Goal: Task Accomplishment & Management: Manage account settings

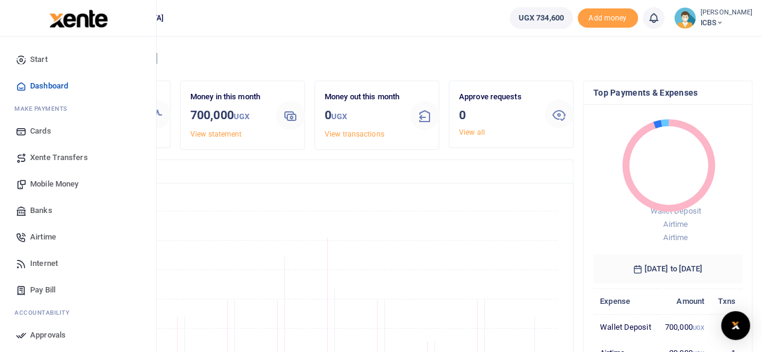
click at [37, 236] on span "Airtime" at bounding box center [43, 237] width 26 height 12
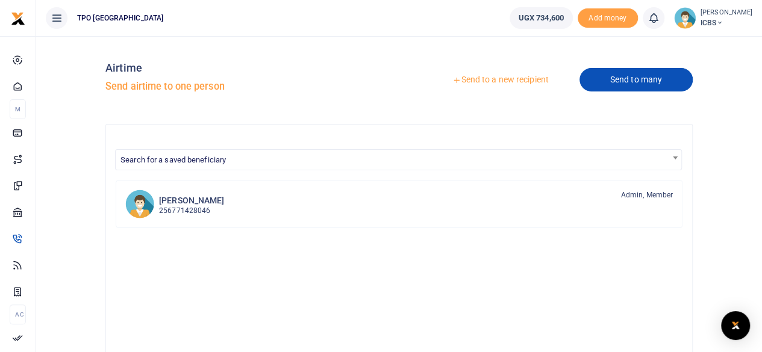
click at [627, 75] on link "Send to many" at bounding box center [636, 79] width 113 height 23
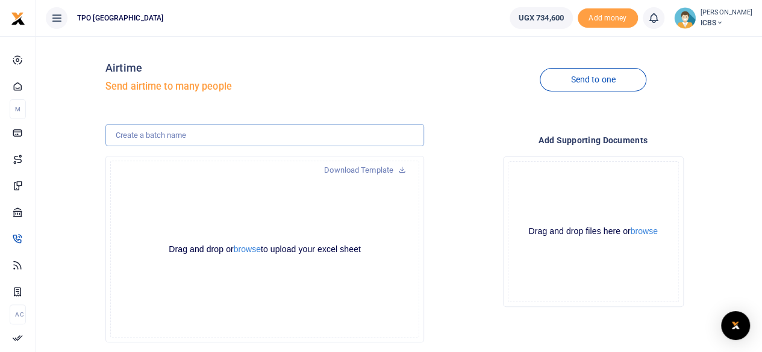
click at [269, 137] on input "text" at bounding box center [264, 135] width 319 height 23
click at [153, 137] on input "ICBS JULY STAFF AIRTIME" at bounding box center [264, 135] width 319 height 23
type input "ICBS SEPTEMBER STAFF AIRTIME"
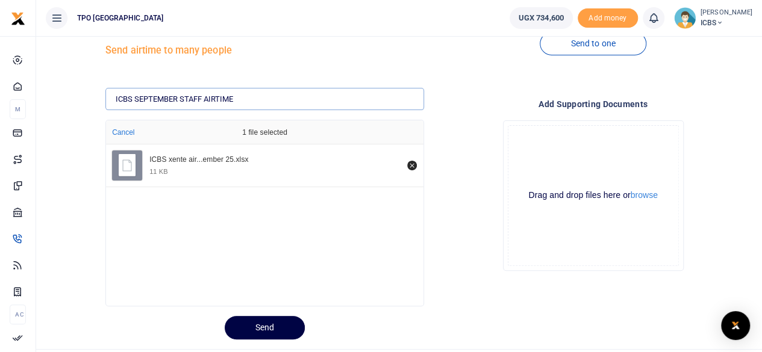
scroll to position [64, 0]
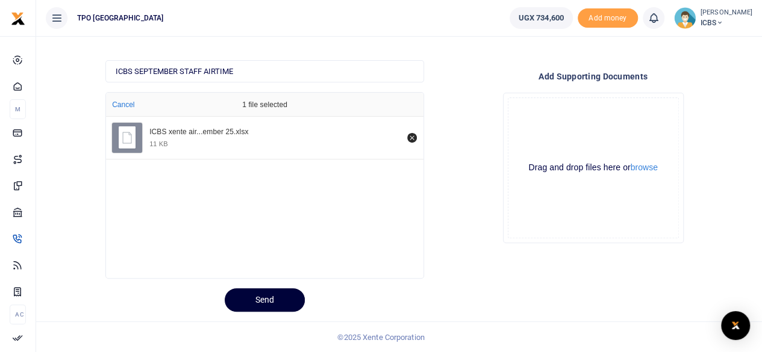
click at [286, 295] on button "Send" at bounding box center [265, 300] width 80 height 23
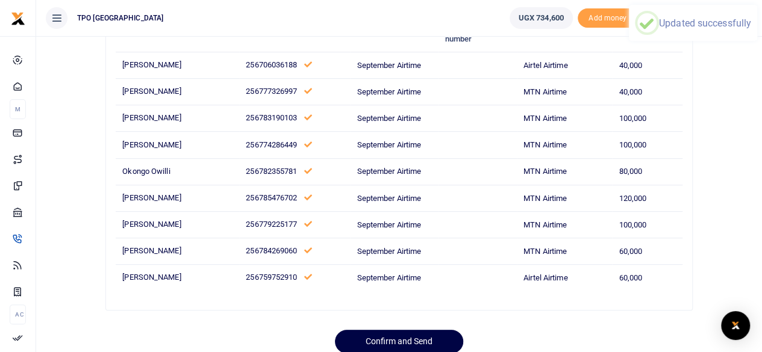
scroll to position [159, 0]
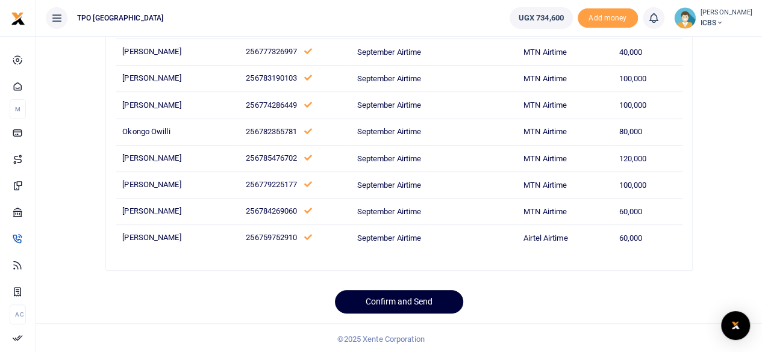
click at [386, 297] on button "Confirm and Send" at bounding box center [399, 301] width 128 height 23
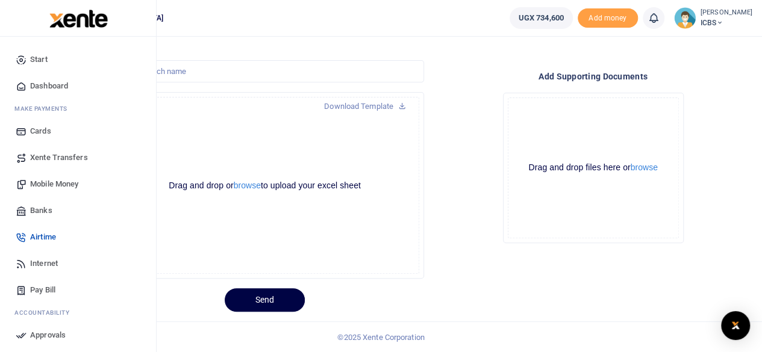
scroll to position [104, 0]
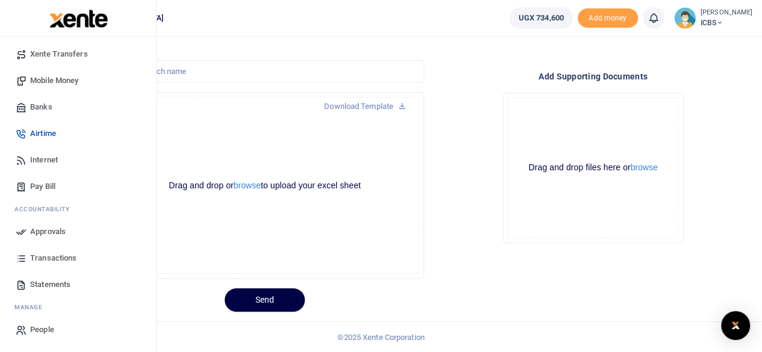
click at [52, 230] on span "Approvals" at bounding box center [48, 232] width 36 height 12
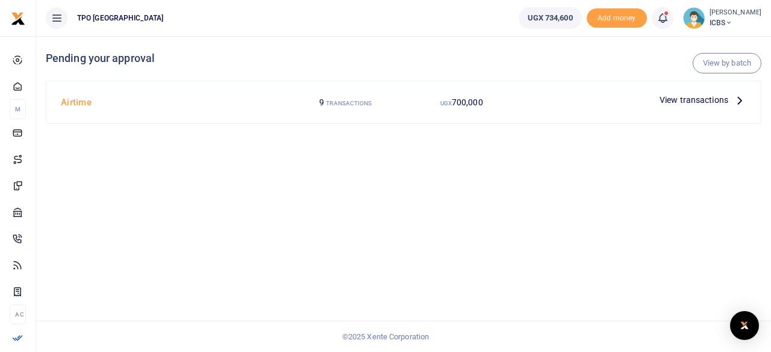
click at [707, 99] on span "View transactions" at bounding box center [694, 99] width 69 height 13
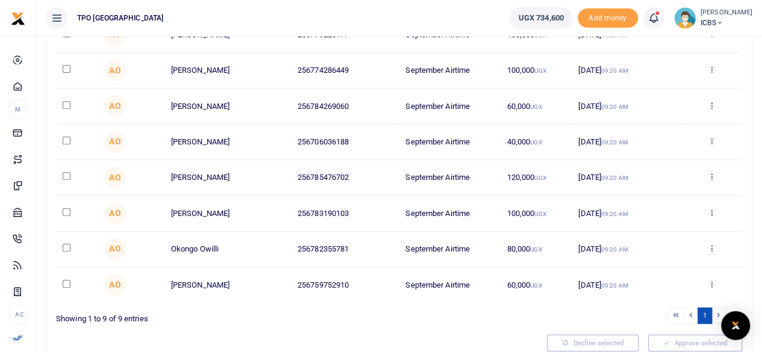
scroll to position [63, 0]
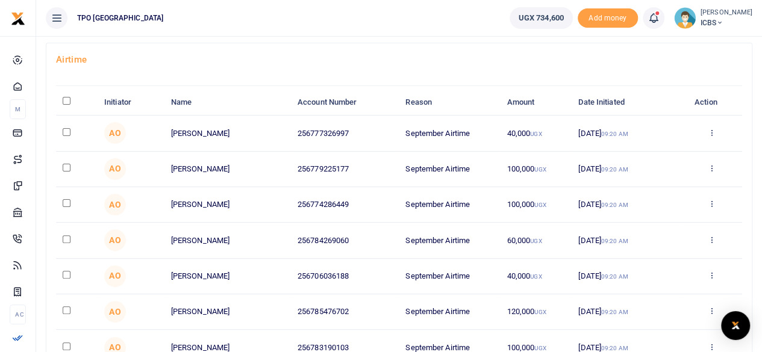
click at [67, 97] on input "\a \a : activate to sort column descending" at bounding box center [67, 101] width 8 height 8
checkbox input "true"
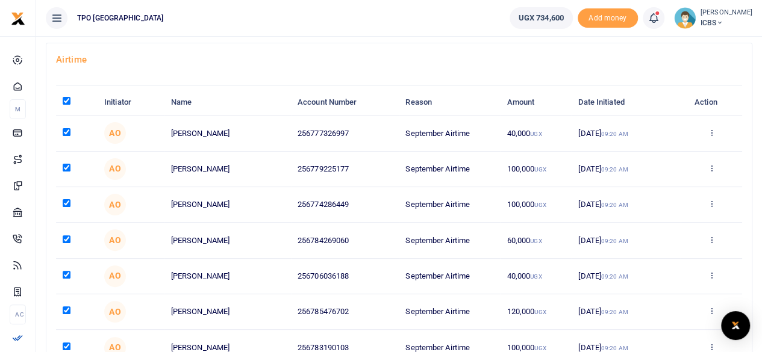
checkbox input "true"
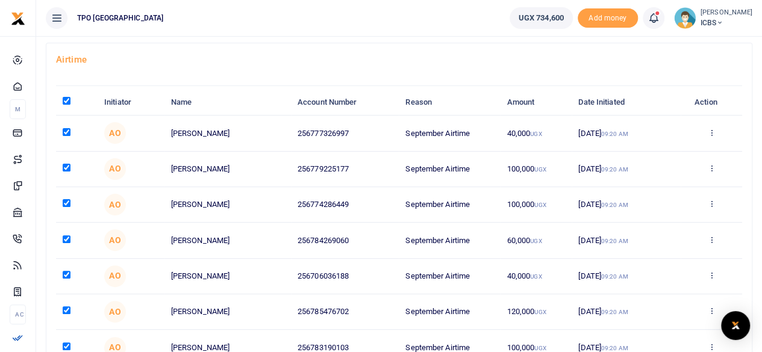
checkbox input "true"
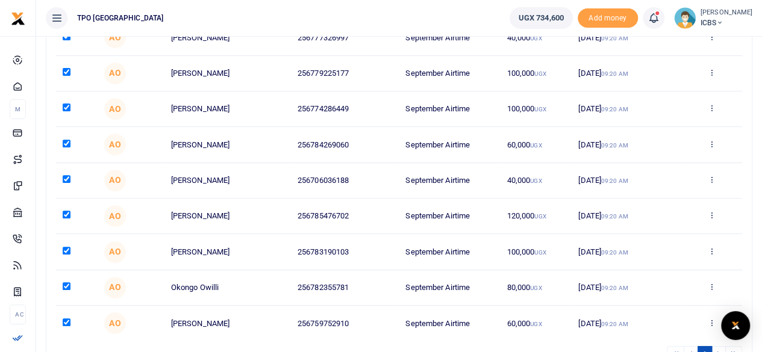
scroll to position [244, 0]
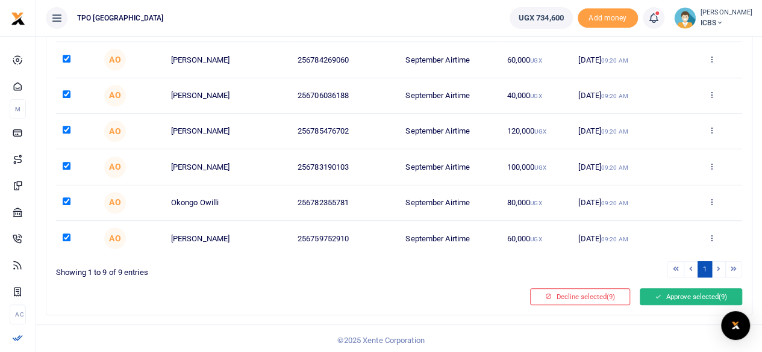
click at [690, 298] on button "Approve selected (9)" at bounding box center [691, 297] width 102 height 17
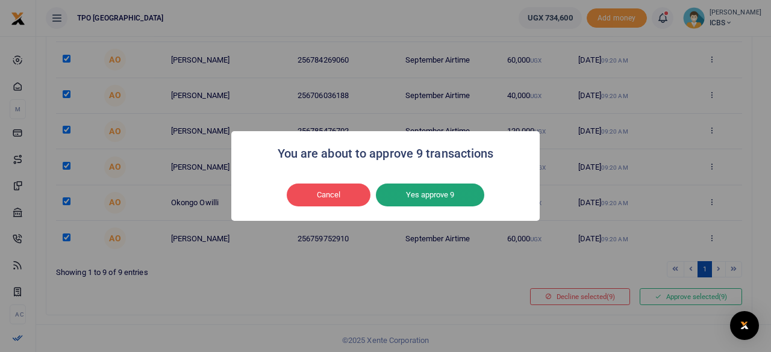
click at [412, 198] on button "Yes approve 9" at bounding box center [430, 195] width 108 height 23
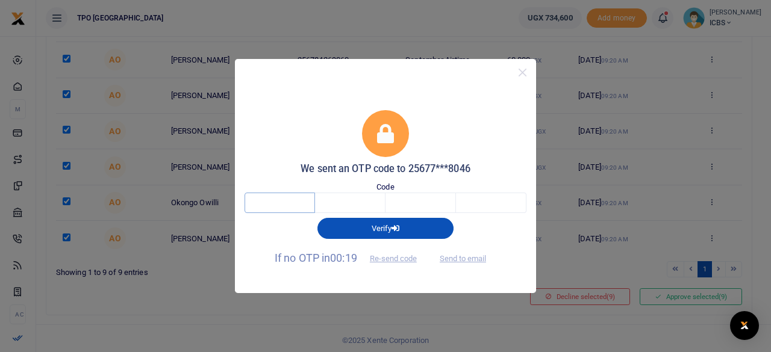
click at [275, 203] on input "text" at bounding box center [280, 203] width 70 height 20
click at [402, 257] on button "Re-send code" at bounding box center [393, 259] width 67 height 20
click at [285, 202] on input "text" at bounding box center [280, 203] width 70 height 20
click at [342, 196] on input "text" at bounding box center [350, 203] width 70 height 20
click at [413, 205] on input "text" at bounding box center [421, 203] width 70 height 20
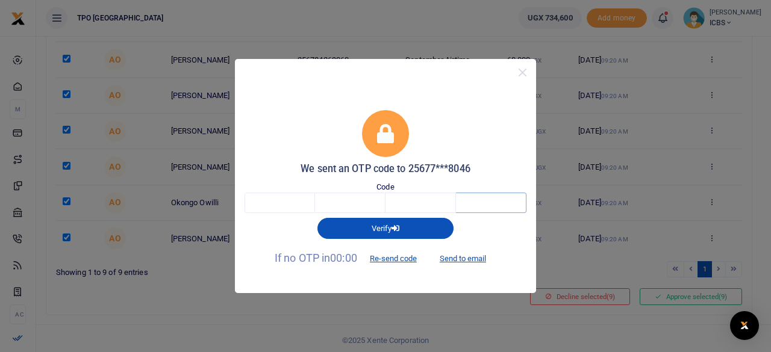
click at [495, 201] on input "text" at bounding box center [491, 203] width 70 height 20
click at [288, 202] on input "text" at bounding box center [280, 203] width 70 height 20
click at [276, 199] on input "text" at bounding box center [280, 203] width 70 height 20
click at [396, 257] on button "Re-send code" at bounding box center [393, 259] width 67 height 20
click at [522, 76] on button "Close" at bounding box center [522, 72] width 17 height 17
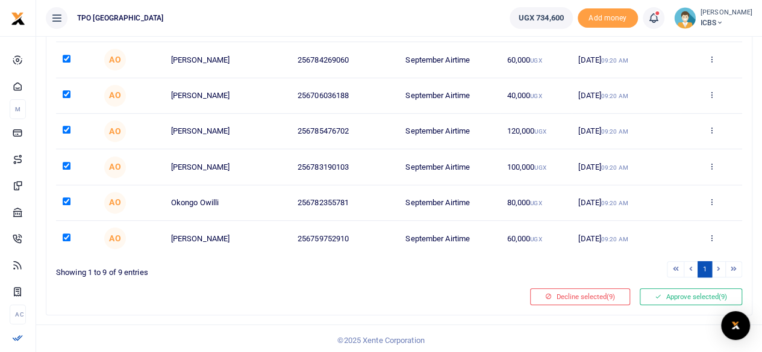
click at [424, 292] on div at bounding box center [288, 297] width 474 height 17
click at [668, 295] on button "Approve selected (9)" at bounding box center [691, 297] width 102 height 17
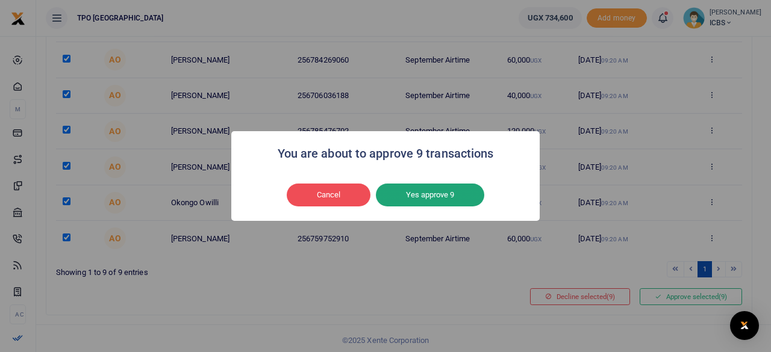
click at [407, 206] on button "Yes approve 9" at bounding box center [430, 195] width 108 height 23
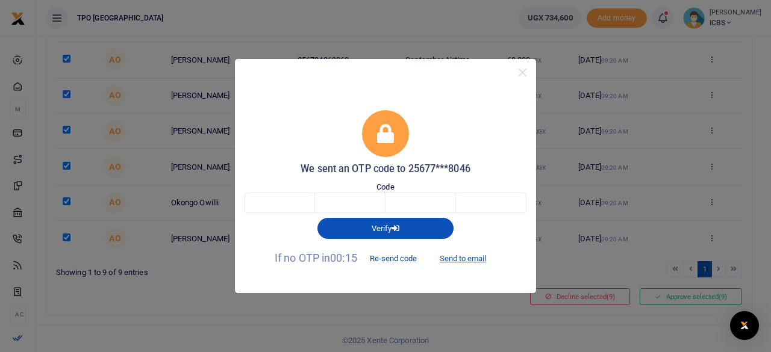
click at [395, 259] on button "Re-send code" at bounding box center [393, 259] width 67 height 20
click at [285, 202] on input "text" at bounding box center [280, 203] width 70 height 20
type input "5"
type input "6"
click at [285, 202] on input "5" at bounding box center [280, 203] width 70 height 20
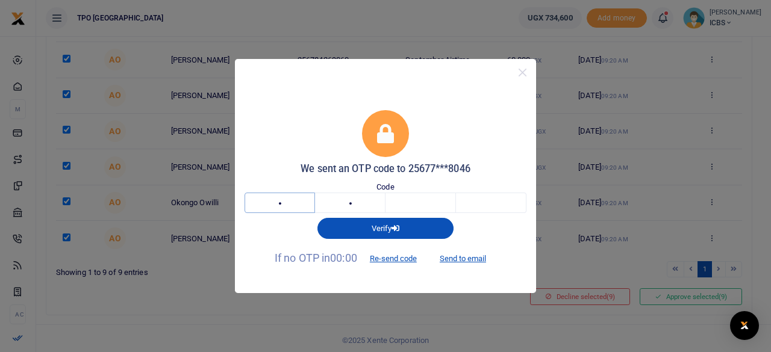
type input "6"
type input "2"
type input "4"
type input "7"
